Goal: Task Accomplishment & Management: Complete application form

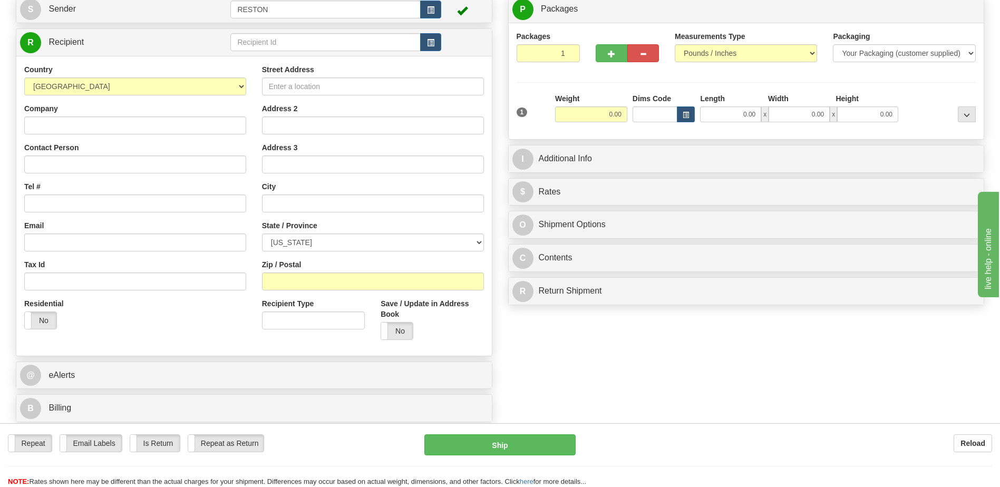
scroll to position [264, 0]
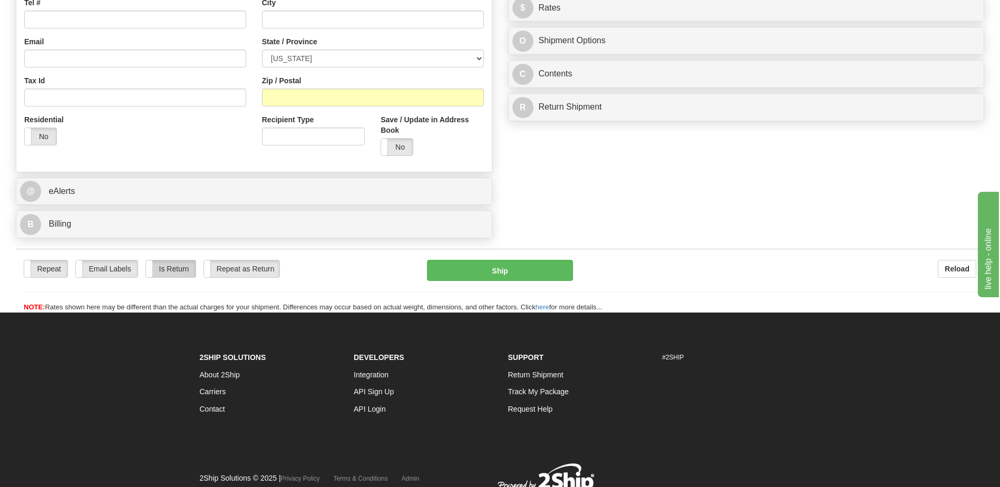
click at [168, 274] on label "Is Return" at bounding box center [171, 268] width 50 height 17
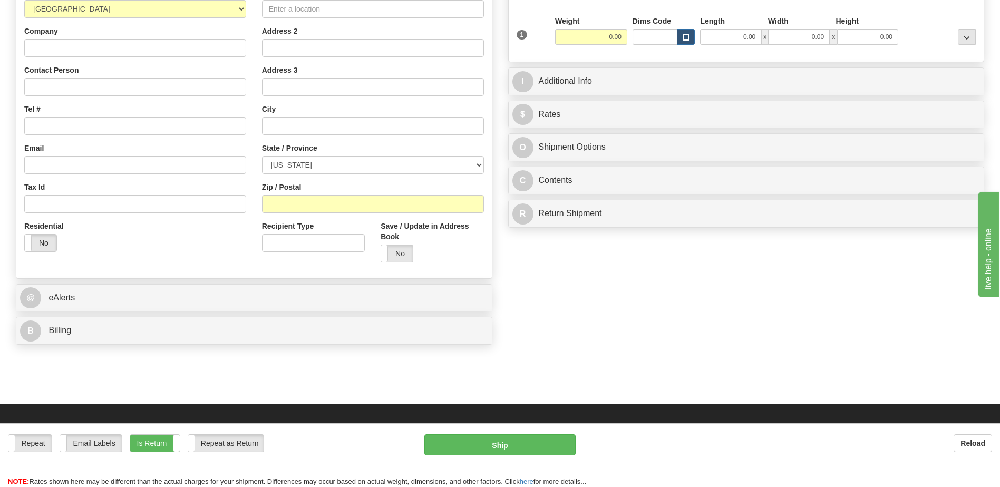
scroll to position [0, 0]
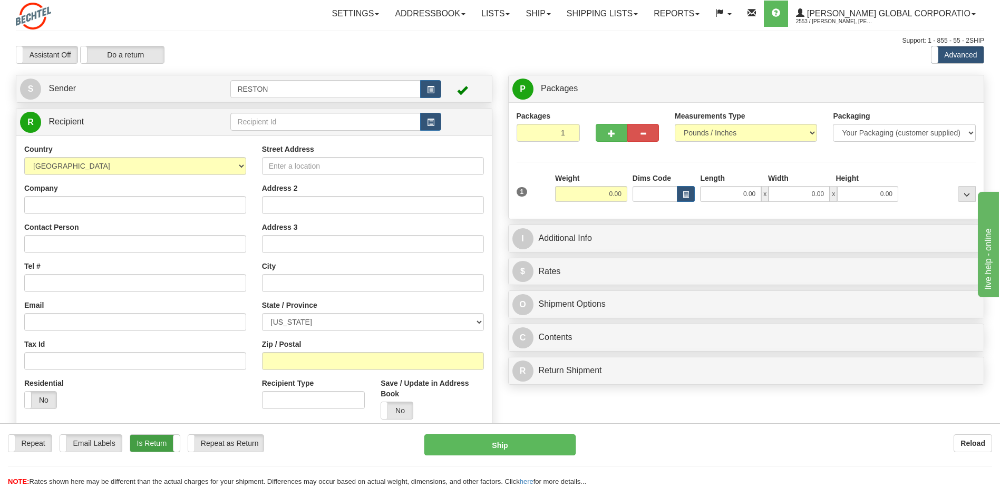
click at [168, 444] on label "Is Return" at bounding box center [155, 443] width 50 height 17
click at [141, 245] on input "Contact Person" at bounding box center [135, 244] width 222 height 18
click at [61, 246] on input "[PERSON_NAME]" at bounding box center [135, 244] width 222 height 18
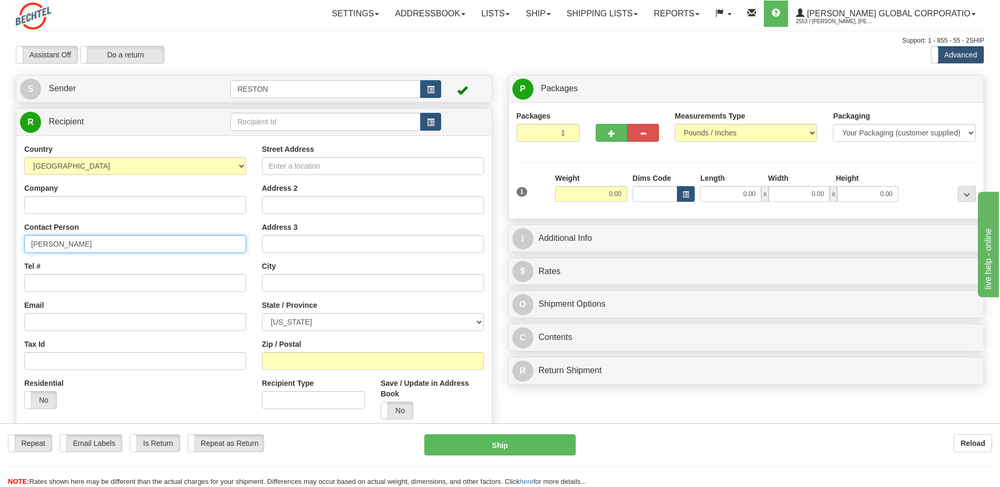
type input "[PERSON_NAME]"
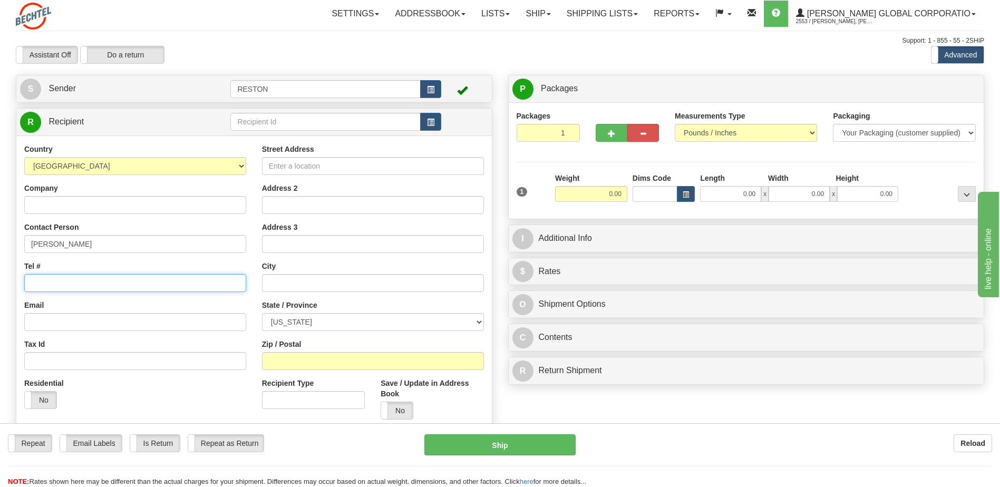
click at [82, 283] on input "Tel #" at bounding box center [135, 283] width 222 height 18
type input "2563168039"
click at [85, 328] on input "Email" at bounding box center [135, 322] width 222 height 18
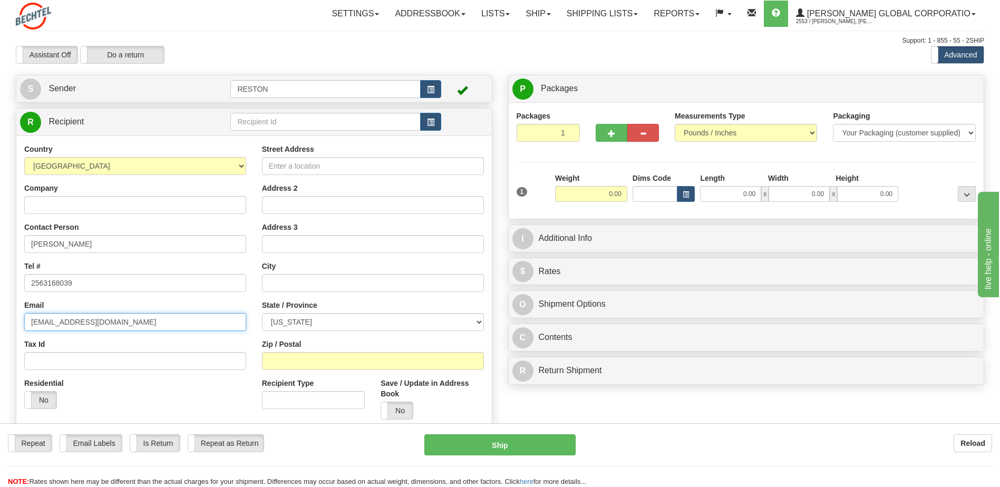
type input "[EMAIL_ADDRESS][DOMAIN_NAME]"
click at [316, 168] on input "Street Address" at bounding box center [373, 166] width 222 height 18
click at [318, 169] on input "3114 Acklen Sr SW" at bounding box center [373, 166] width 222 height 18
type input "[STREET_ADDRESS][PERSON_NAME][PERSON_NAME]"
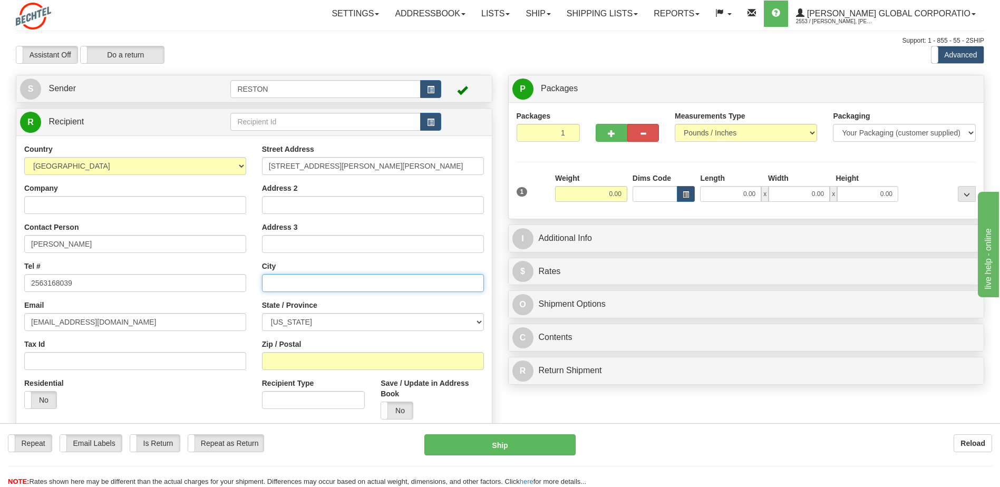
click at [310, 280] on input "text" at bounding box center [373, 283] width 222 height 18
type input "[GEOGRAPHIC_DATA]"
click at [345, 367] on input "Zip / Postal" at bounding box center [373, 361] width 222 height 18
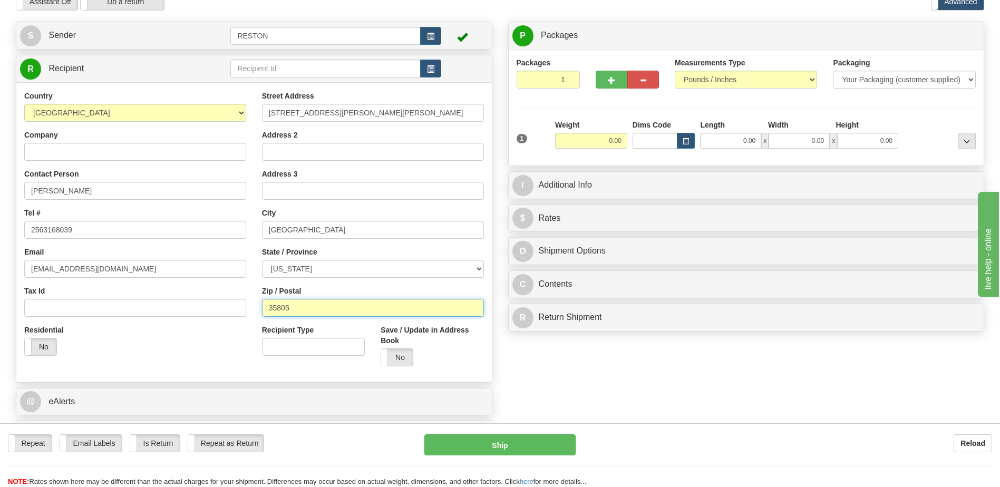
scroll to position [158, 0]
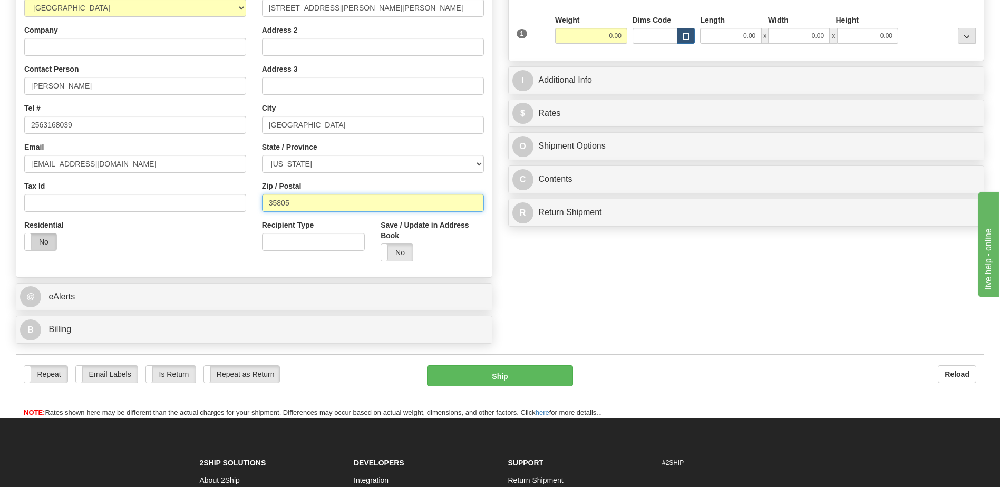
type input "35805"
click at [40, 243] on label "No" at bounding box center [41, 242] width 32 height 17
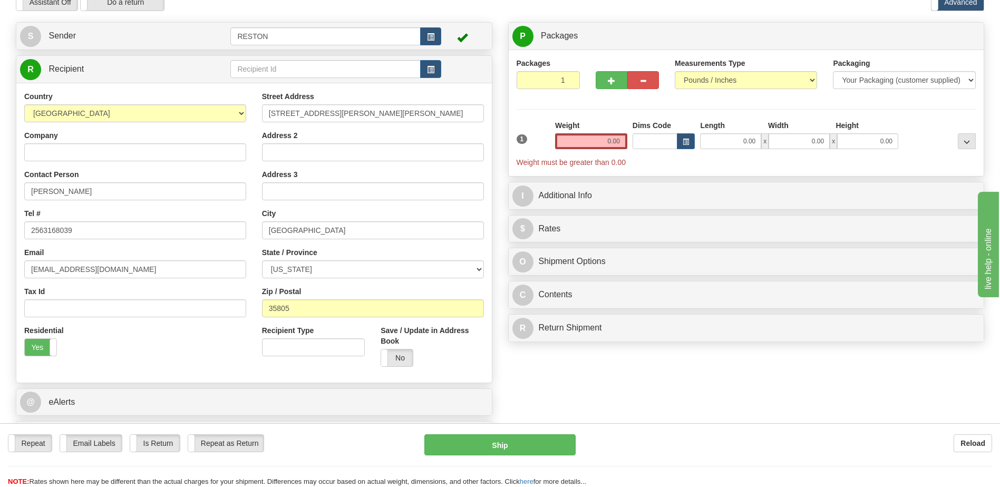
scroll to position [0, 0]
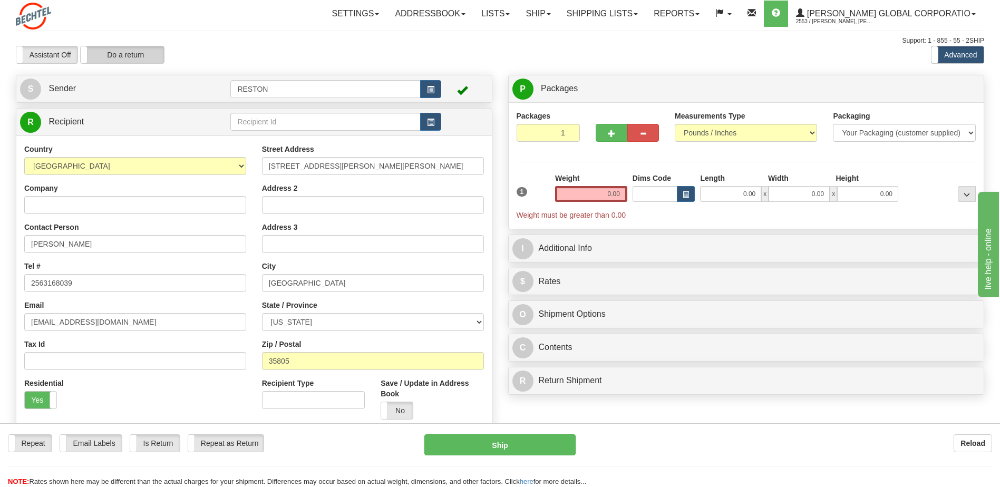
click at [130, 57] on label "Do a return" at bounding box center [122, 54] width 83 height 17
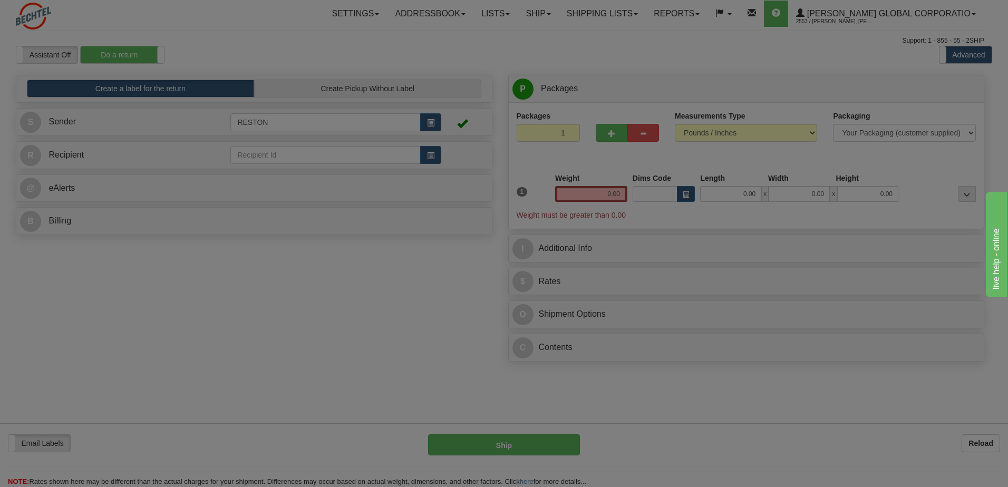
type input "RESTON"
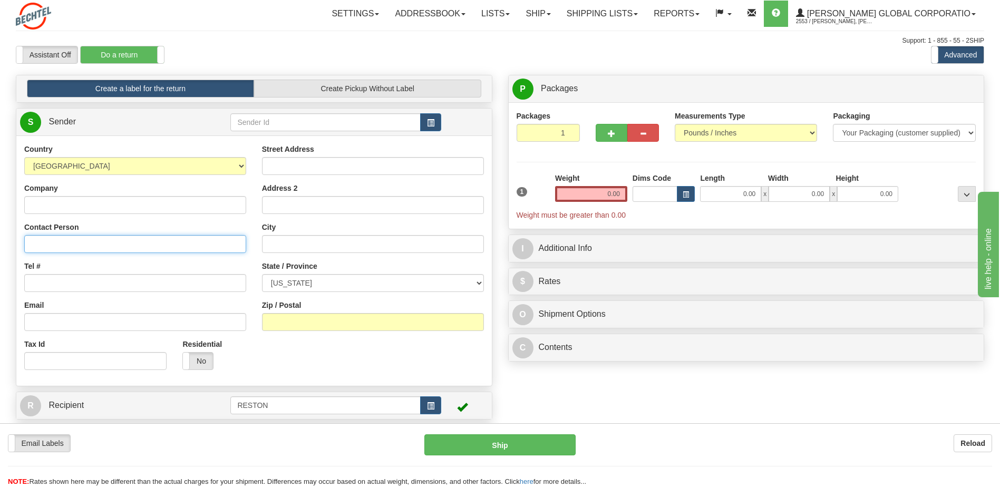
click at [94, 241] on input "Contact Person" at bounding box center [135, 244] width 222 height 18
type input "[PERSON_NAME]"
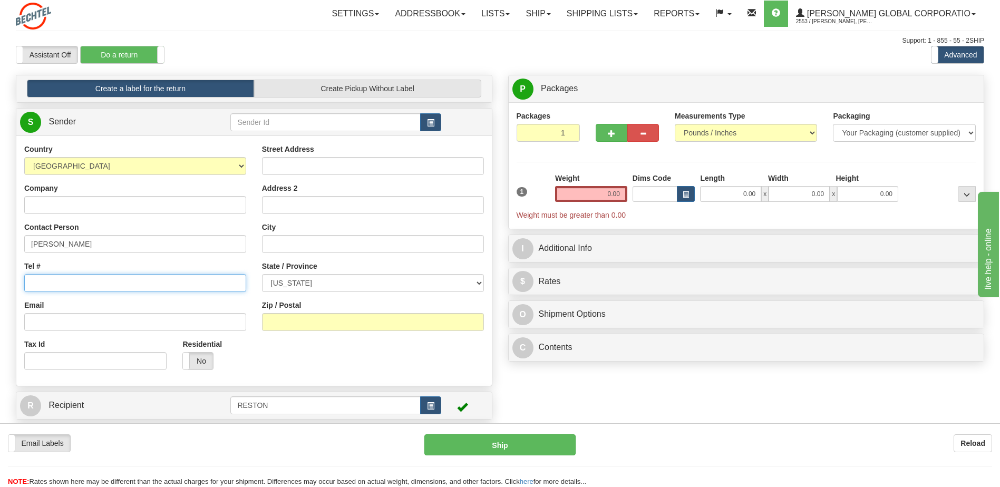
click at [122, 285] on input "Tel #" at bounding box center [135, 283] width 222 height 18
type input "2563168039"
click at [164, 323] on input "Email" at bounding box center [135, 322] width 222 height 18
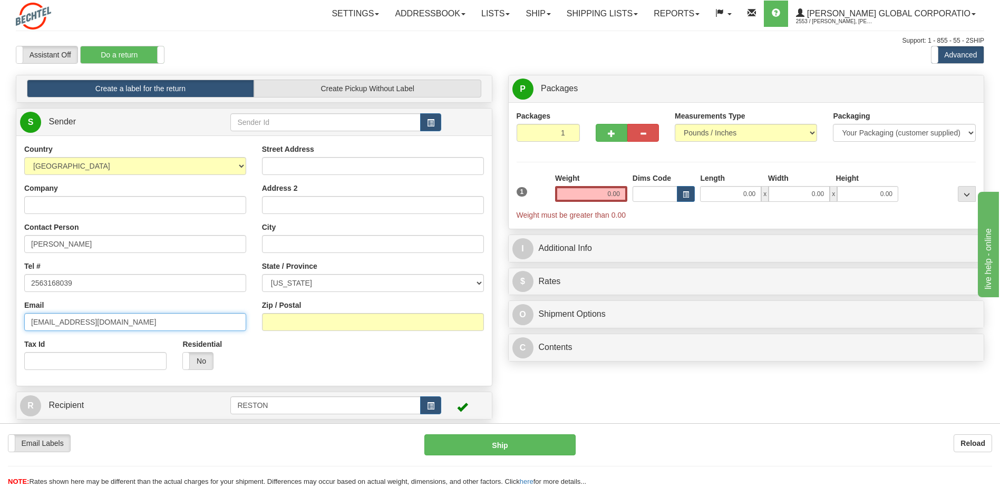
type input "[EMAIL_ADDRESS][DOMAIN_NAME]"
click at [300, 167] on input "Street Address" at bounding box center [373, 166] width 222 height 18
type input "[STREET_ADDRESS][PERSON_NAME][PERSON_NAME]"
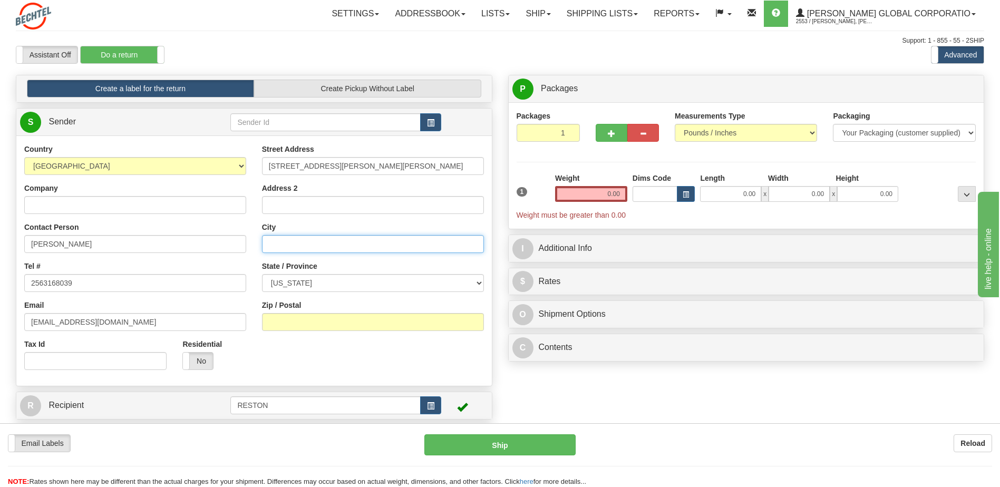
click at [287, 247] on input "City" at bounding box center [373, 244] width 222 height 18
type input "[GEOGRAPHIC_DATA]"
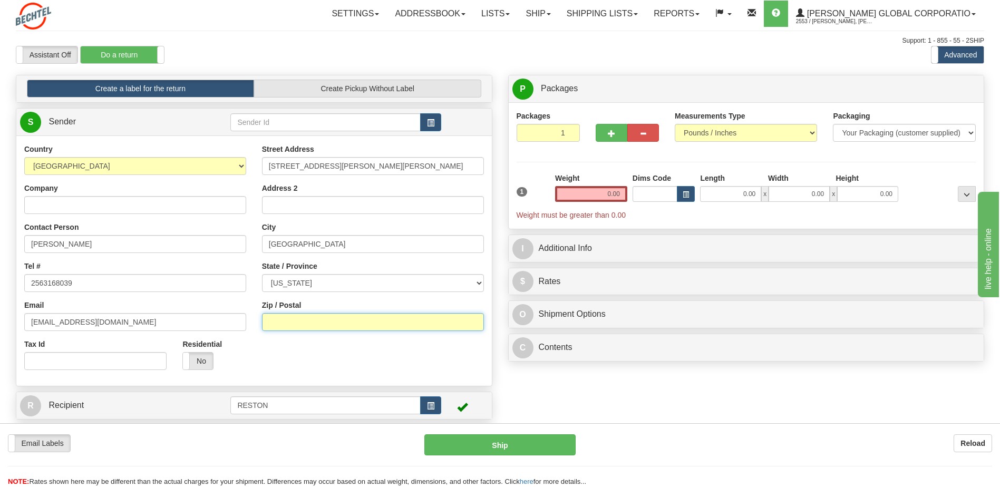
click at [324, 328] on input "Zip / Postal" at bounding box center [373, 322] width 222 height 18
type input "35805"
click at [199, 365] on label "No" at bounding box center [198, 361] width 30 height 17
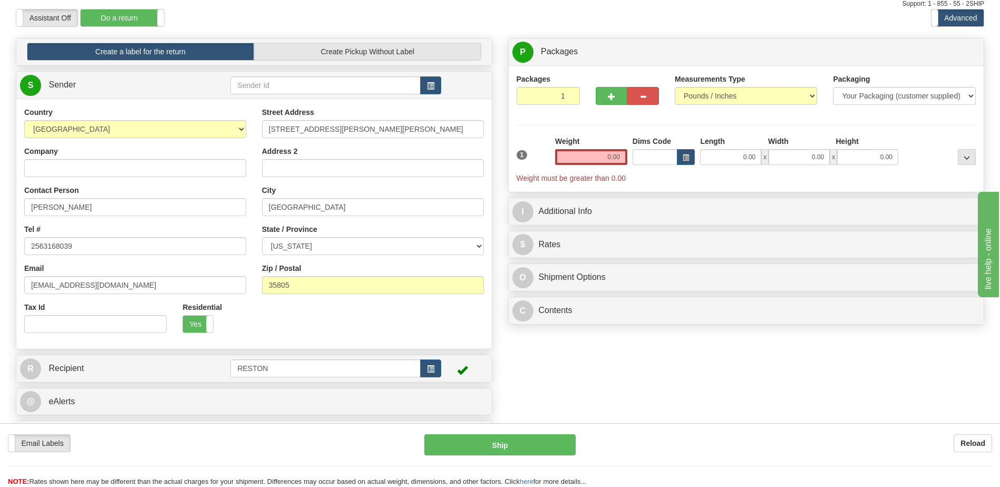
scroll to position [105, 0]
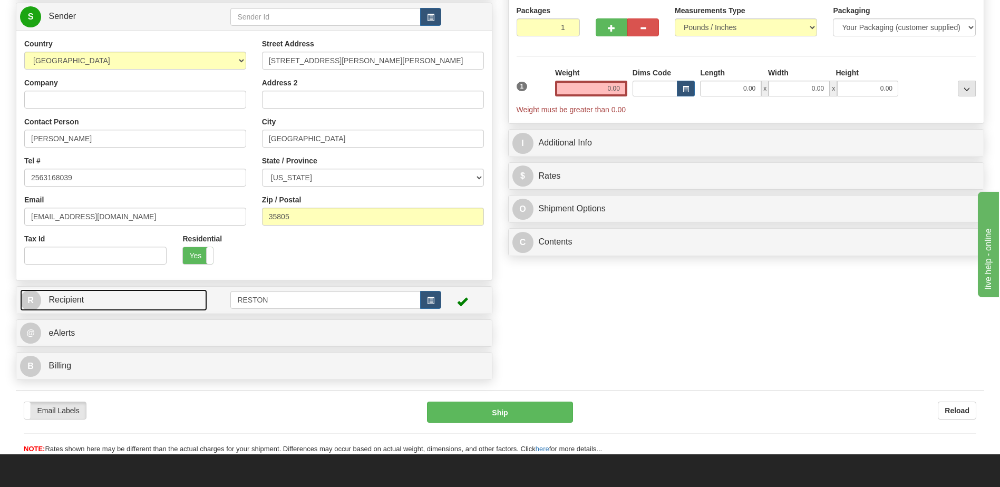
click at [153, 301] on link "R Recipient" at bounding box center [113, 300] width 187 height 22
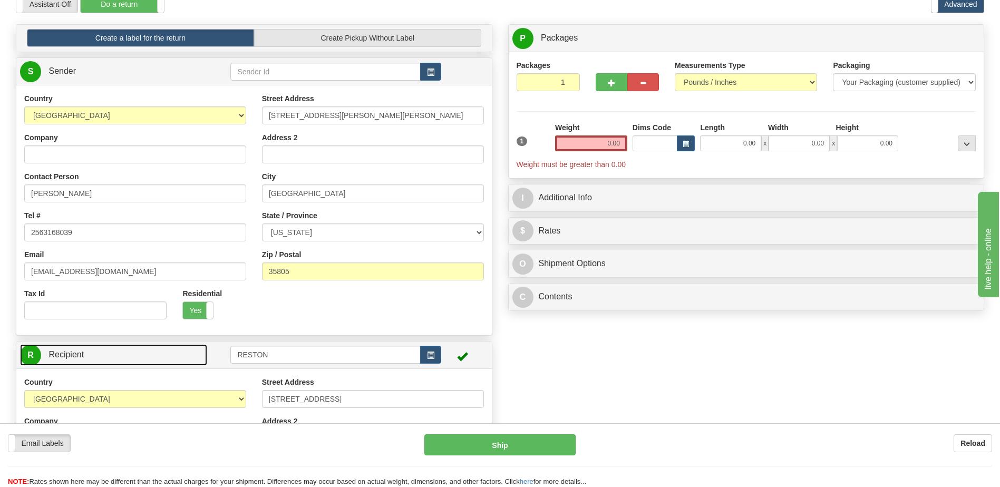
scroll to position [0, 0]
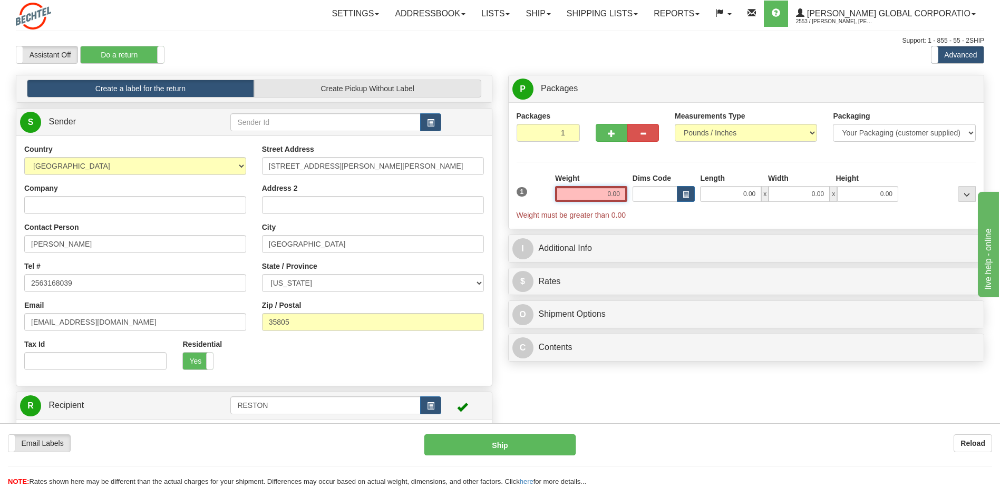
click at [610, 196] on input "0.00" at bounding box center [591, 194] width 72 height 16
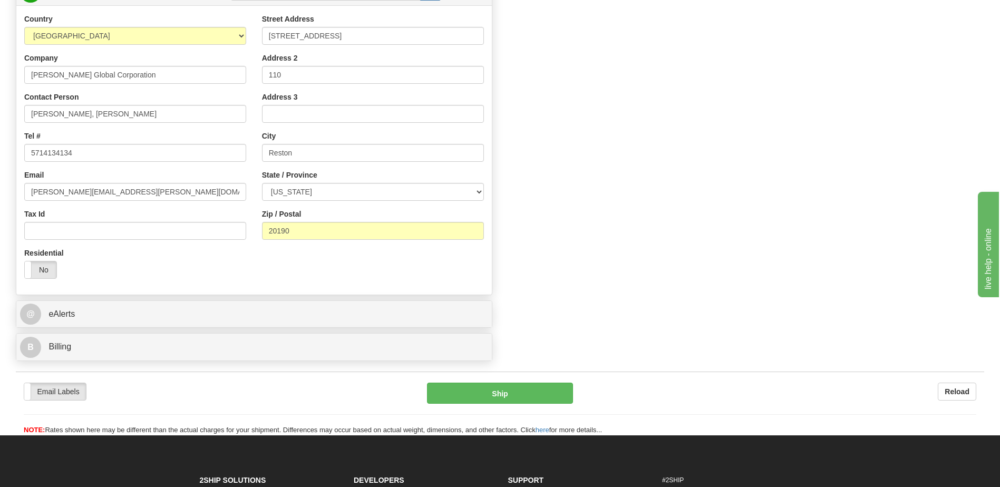
scroll to position [422, 0]
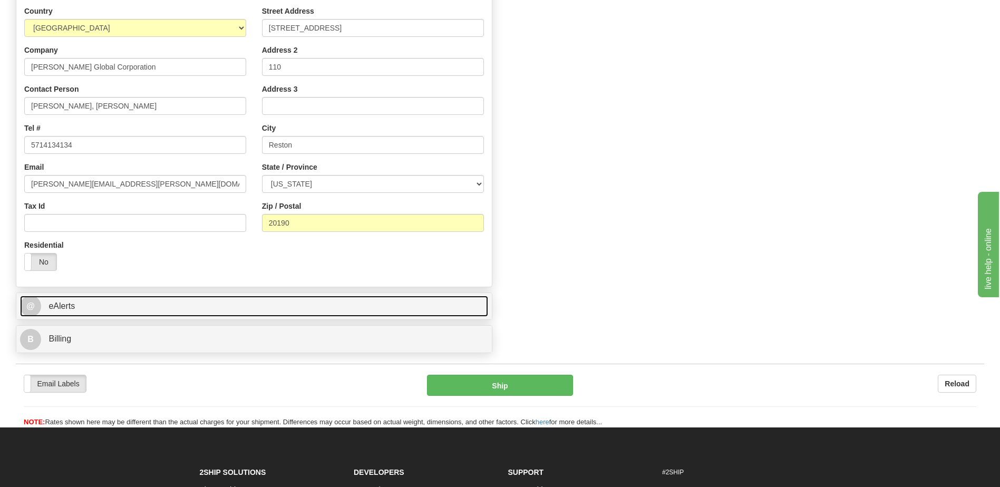
click at [125, 304] on link "@ eAlerts" at bounding box center [254, 307] width 468 height 22
type input "1.00"
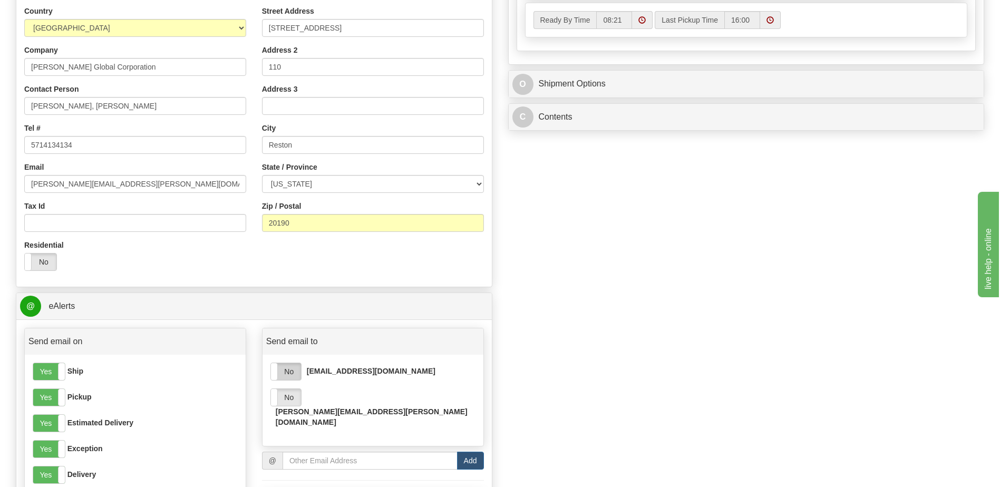
click at [283, 372] on label "No" at bounding box center [286, 371] width 30 height 17
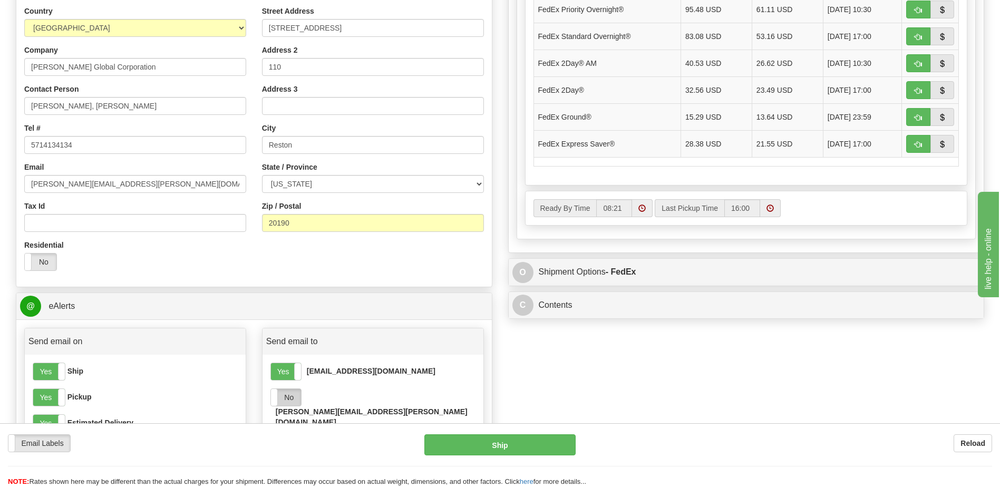
click at [290, 399] on label "No" at bounding box center [286, 397] width 30 height 17
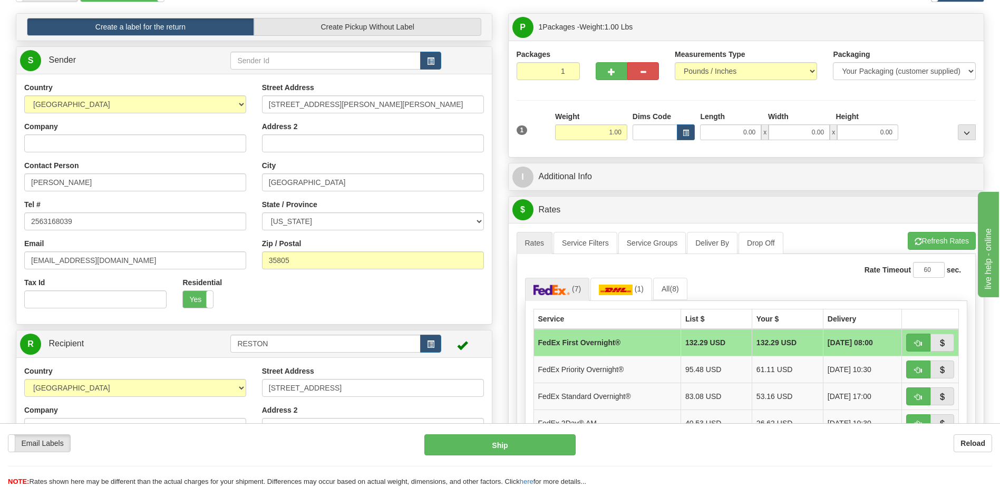
scroll to position [0, 0]
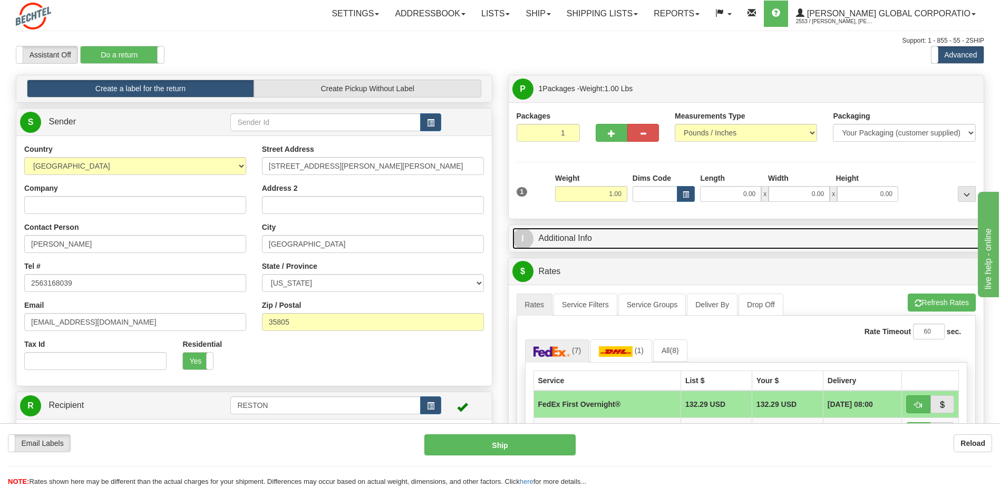
click at [656, 240] on link "I Additional Info" at bounding box center [746, 239] width 468 height 22
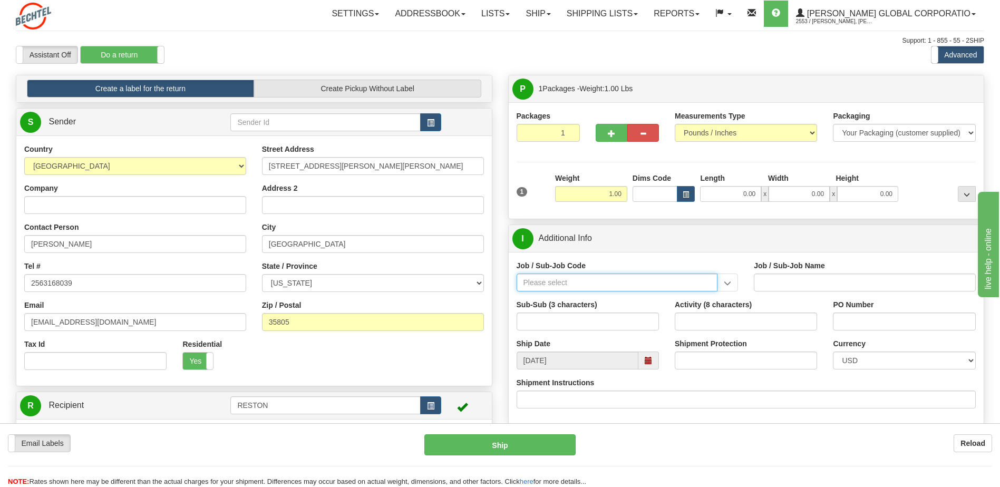
click at [615, 283] on input "Job / Sub-Job Code" at bounding box center [617, 283] width 201 height 18
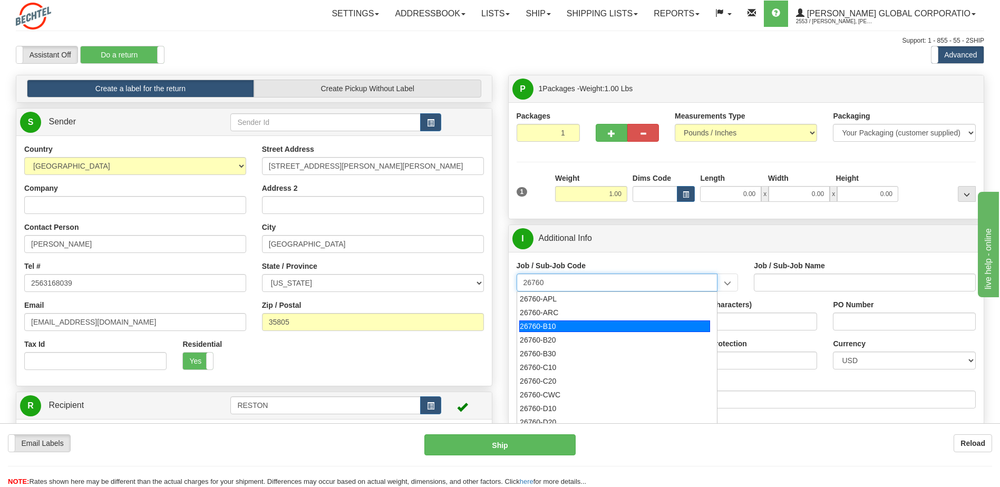
click at [563, 328] on div "26760-B10" at bounding box center [614, 326] width 191 height 12
type input "26760-B10"
type input "POLAND AP1000 ENGINEERING DEVELOPMENT - HOME OFFI"
type input "26760-B10"
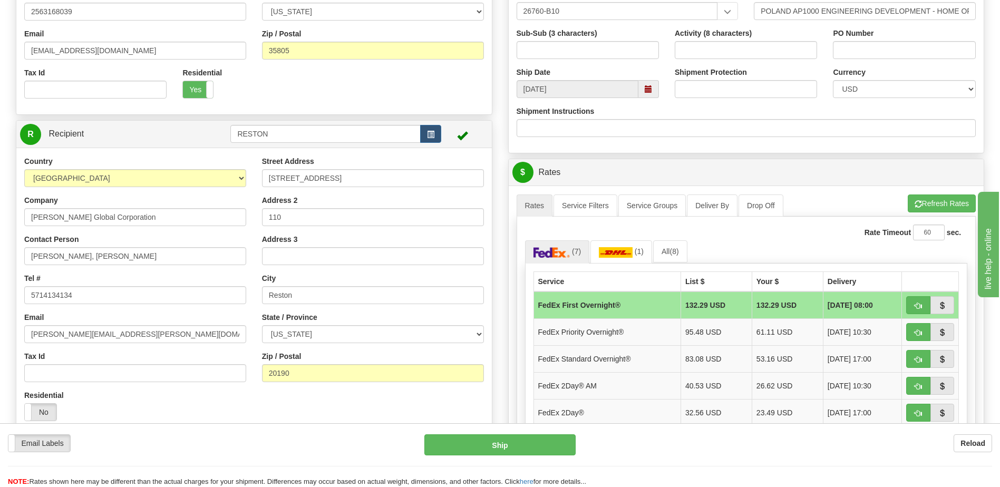
scroll to position [474, 0]
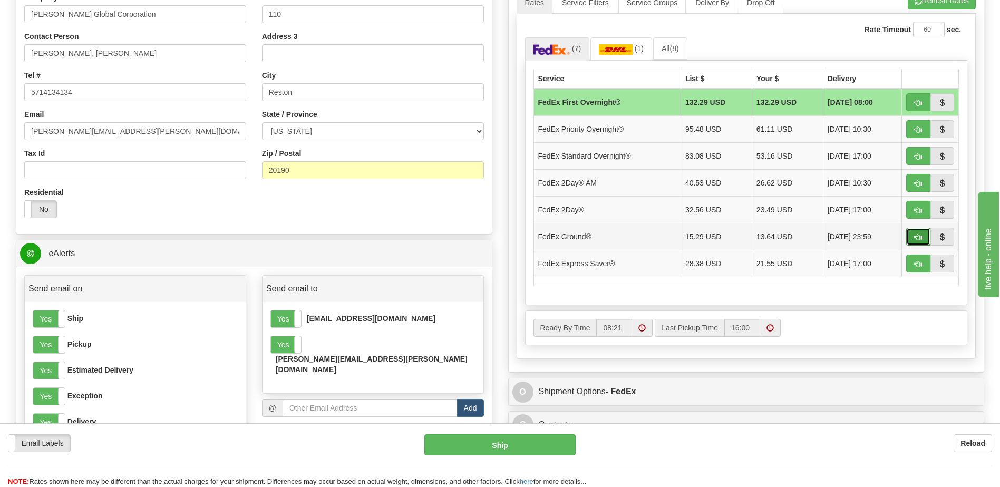
click at [911, 236] on button "button" at bounding box center [918, 237] width 24 height 18
type input "92"
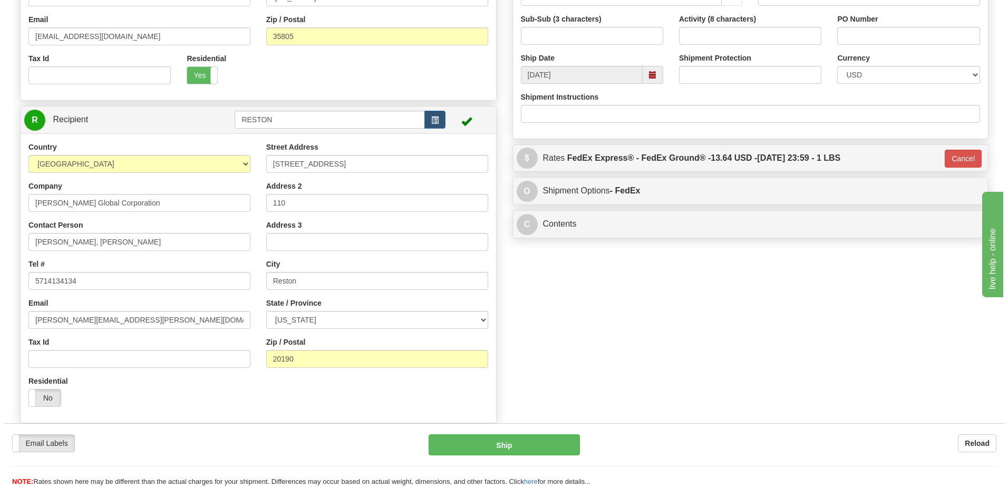
scroll to position [264, 0]
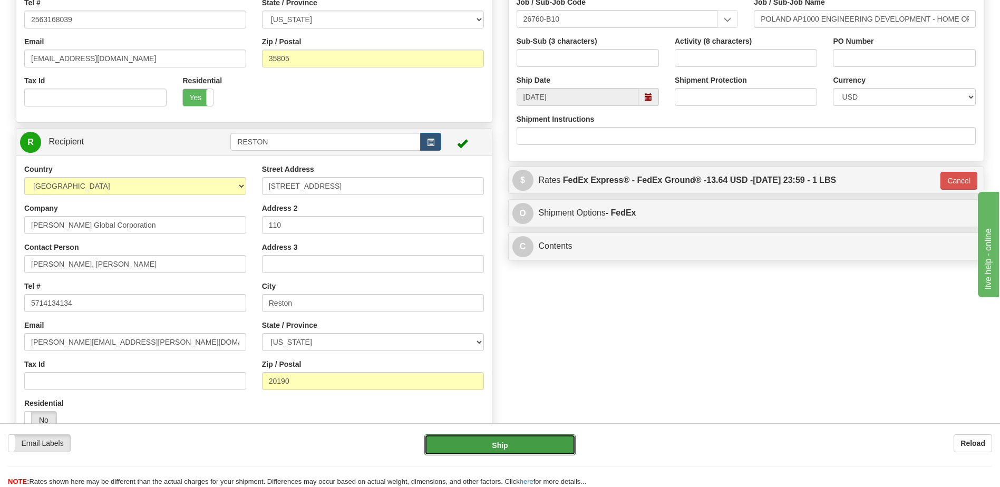
click at [493, 446] on button "Ship" at bounding box center [499, 444] width 151 height 21
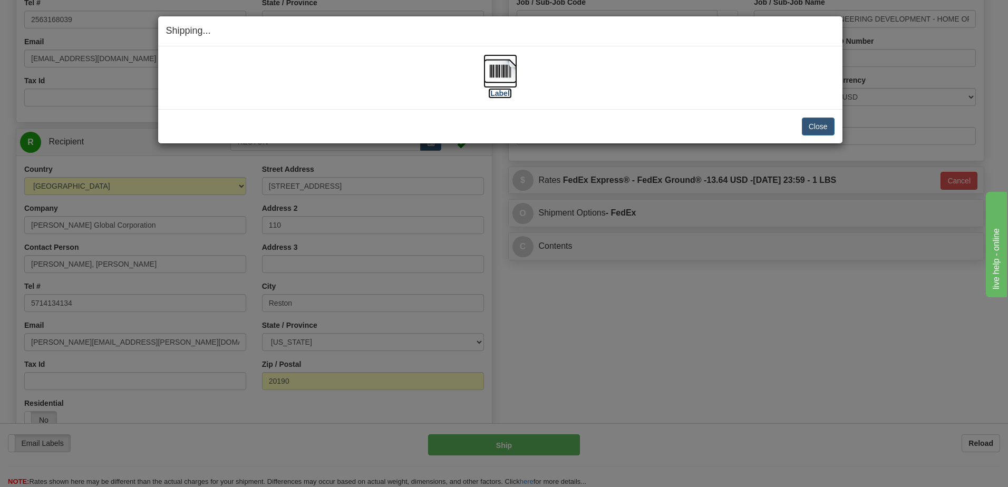
click at [504, 95] on label "[Label]" at bounding box center [500, 93] width 24 height 11
click at [826, 131] on button "Close" at bounding box center [818, 127] width 33 height 18
